Goal: Task Accomplishment & Management: Manage account settings

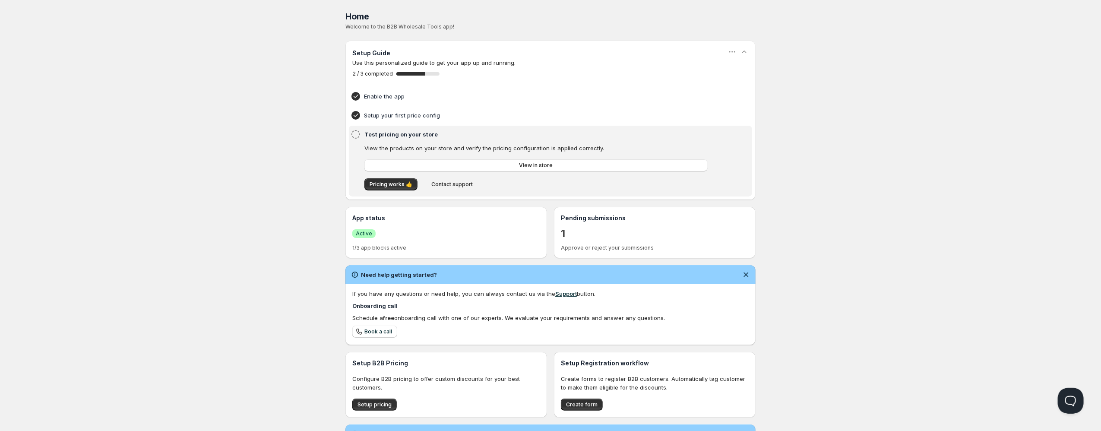
drag, startPoint x: 603, startPoint y: 218, endPoint x: 600, endPoint y: 224, distance: 6.6
click at [602, 222] on h3 "Pending submissions" at bounding box center [655, 218] width 188 height 9
click at [576, 241] on div "Pending submissions 1 Approve or reject your submissions" at bounding box center [655, 233] width 188 height 38
click at [559, 236] on div "Pending submissions 1 Approve or reject your submissions" at bounding box center [655, 232] width 202 height 51
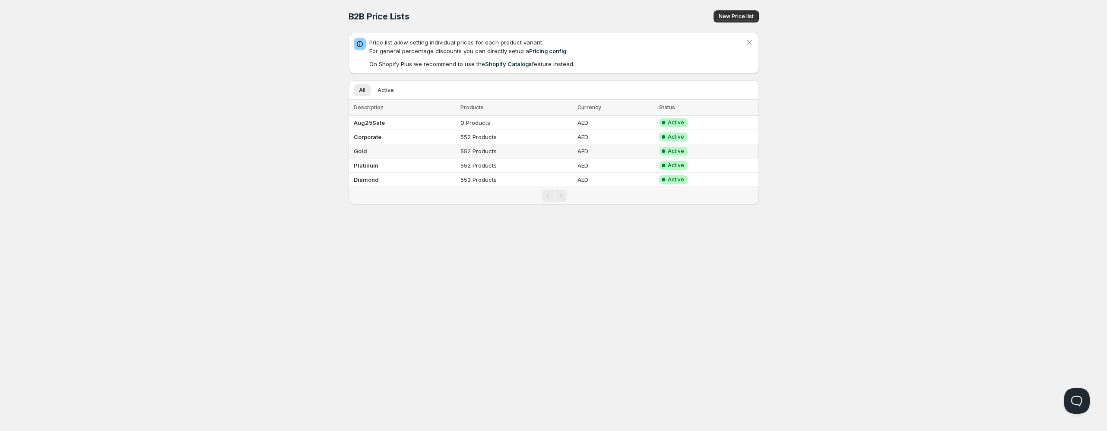
click at [379, 150] on td "Gold" at bounding box center [404, 151] width 110 height 14
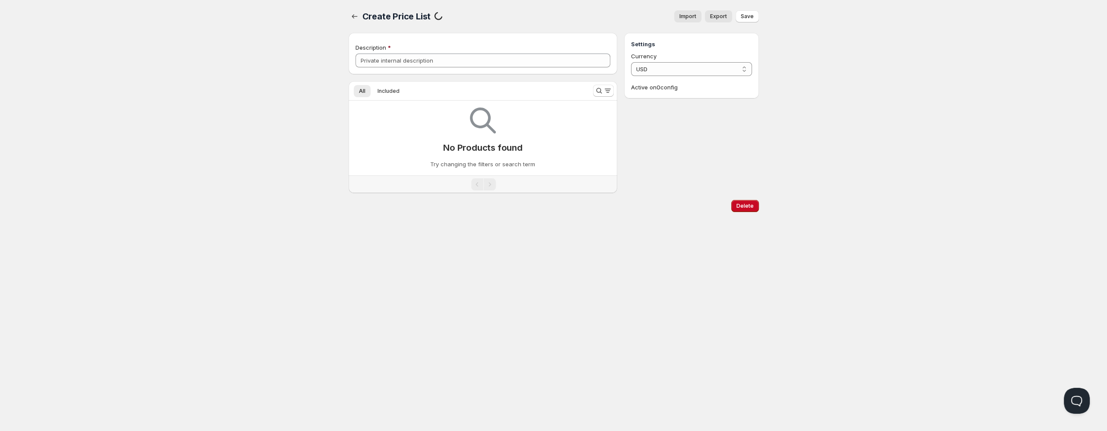
type input "Gold"
select select "AED"
